Goal: Information Seeking & Learning: Learn about a topic

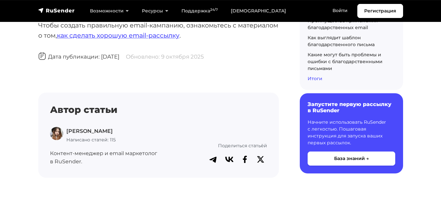
scroll to position [8073, 0]
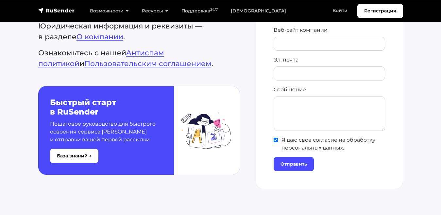
scroll to position [360, 0]
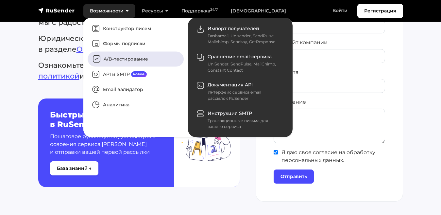
click at [140, 62] on link "A/B–тестирование" at bounding box center [136, 59] width 96 height 15
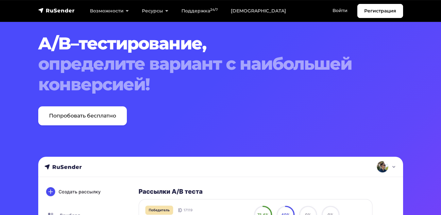
scroll to position [20, 0]
